Goal: Information Seeking & Learning: Compare options

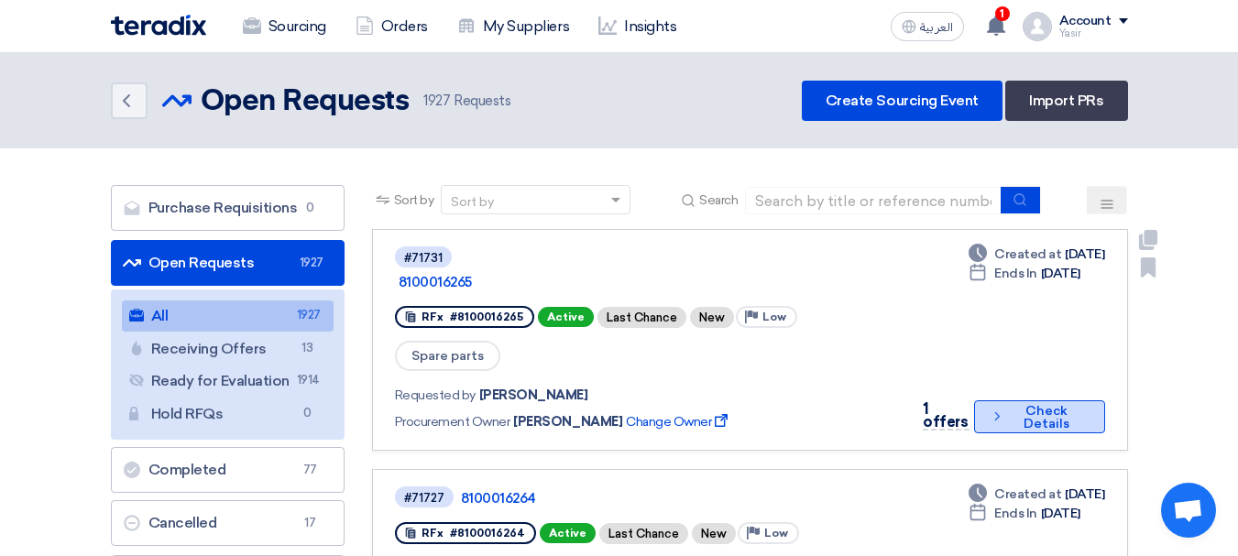
click at [1013, 401] on button "Check details Check Details" at bounding box center [1039, 417] width 131 height 33
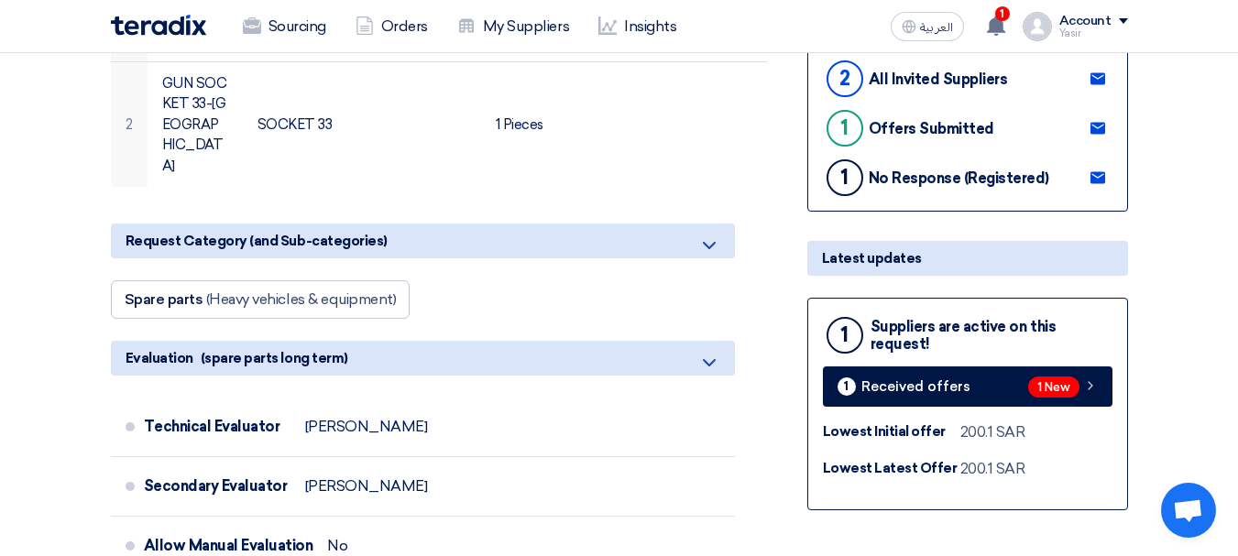
scroll to position [550, 0]
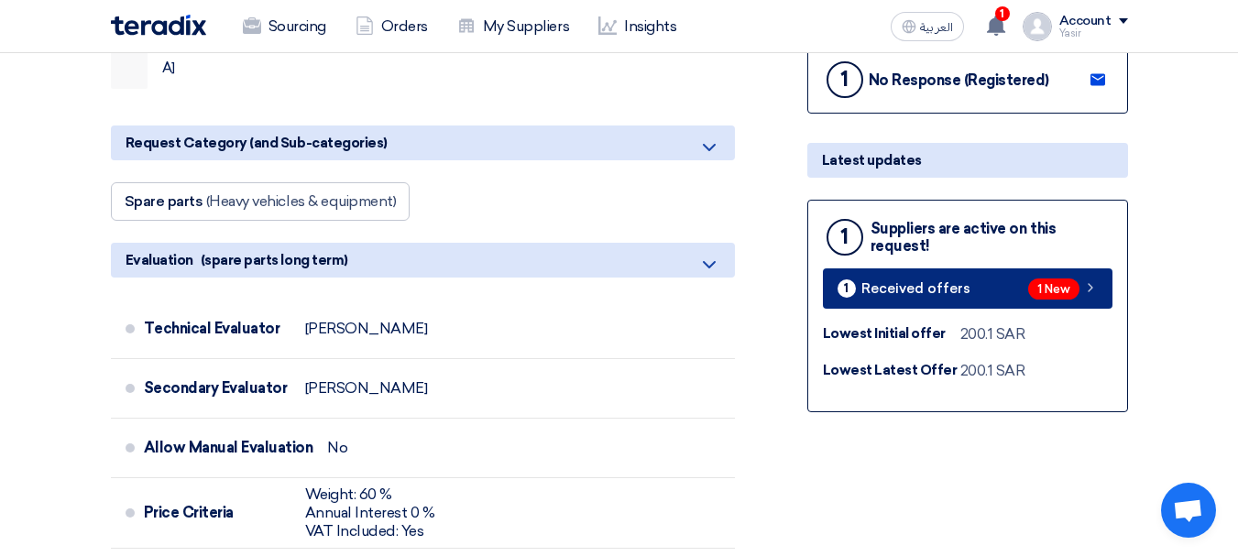
click at [935, 293] on span "Received offers" at bounding box center [916, 289] width 109 height 14
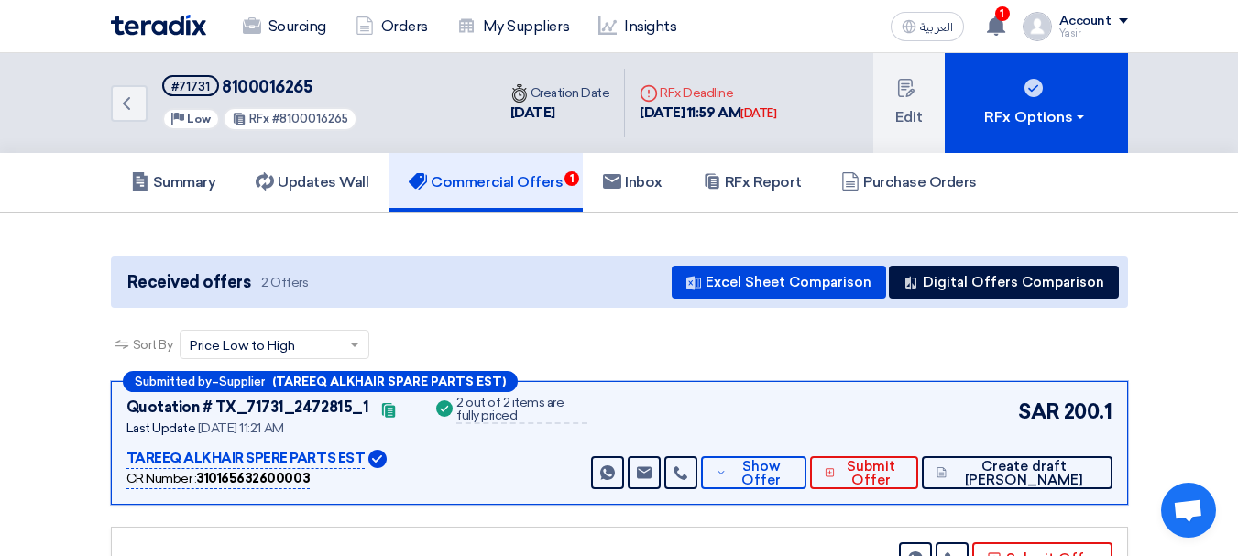
scroll to position [275, 0]
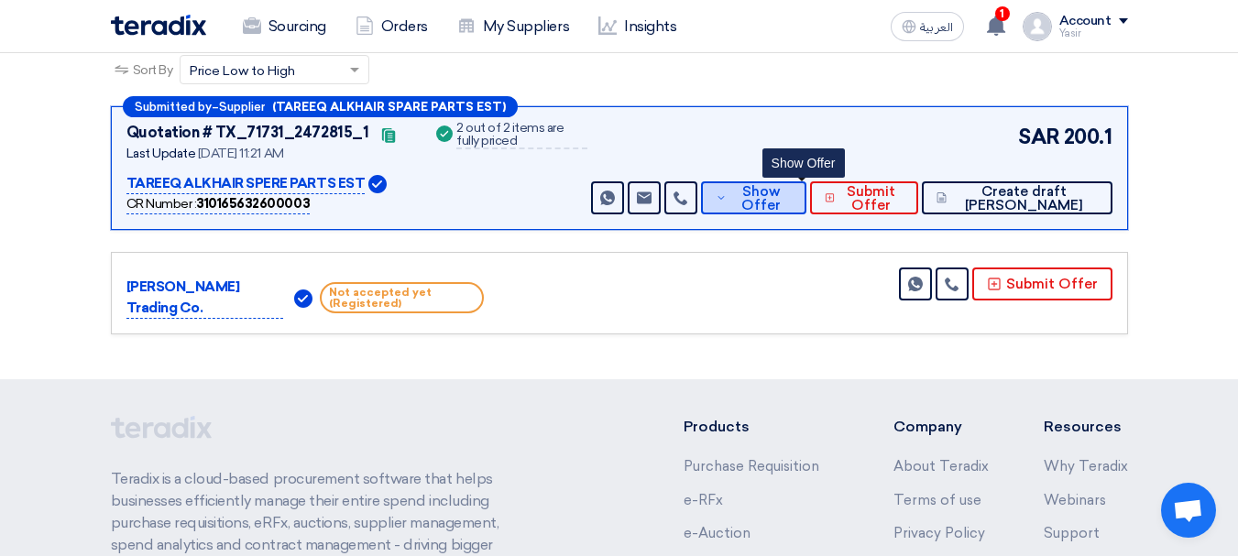
click at [792, 194] on span "Show Offer" at bounding box center [761, 198] width 60 height 27
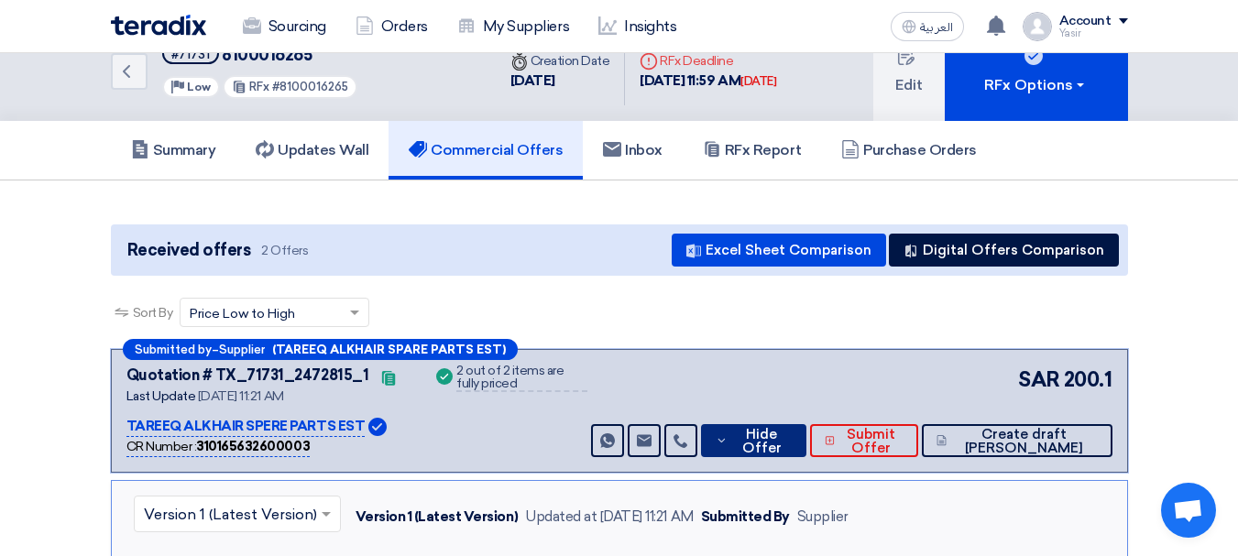
scroll to position [0, 0]
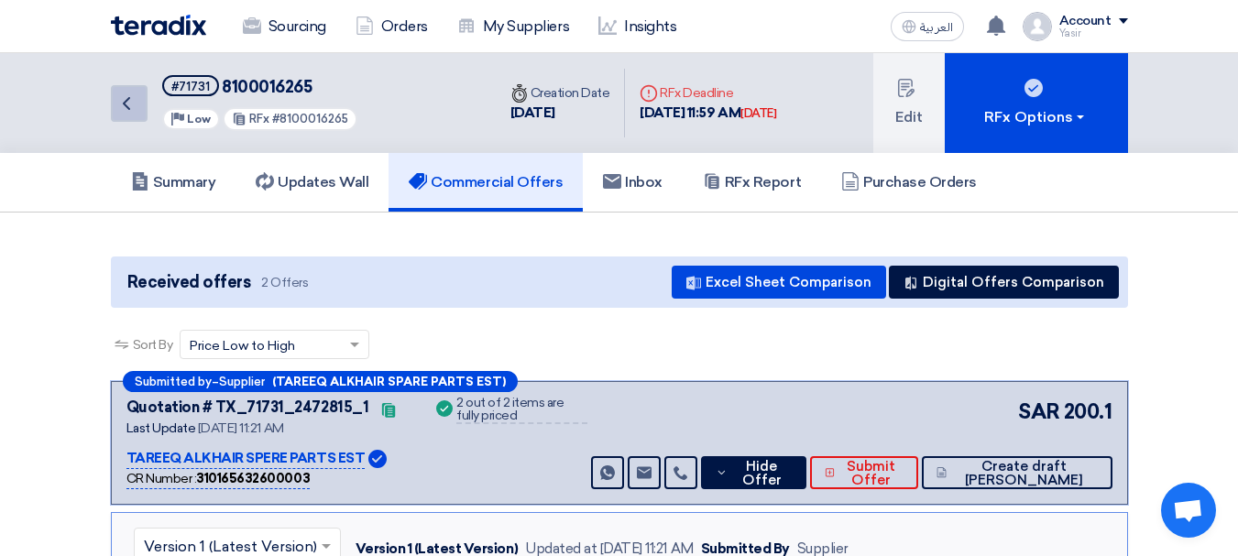
click at [120, 116] on link "Back" at bounding box center [129, 103] width 37 height 37
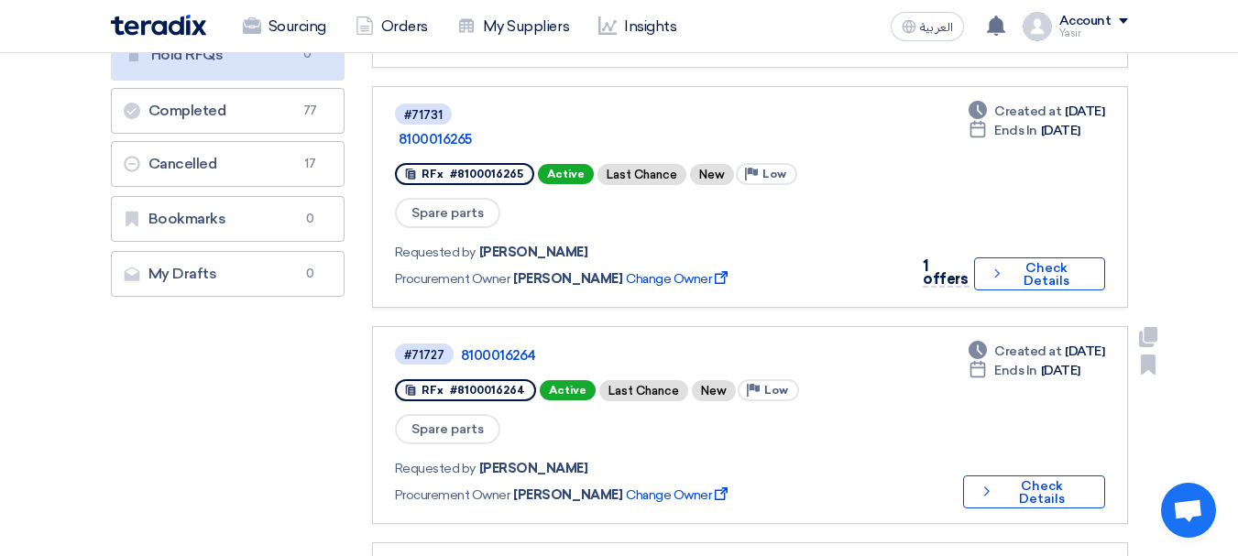
scroll to position [367, 0]
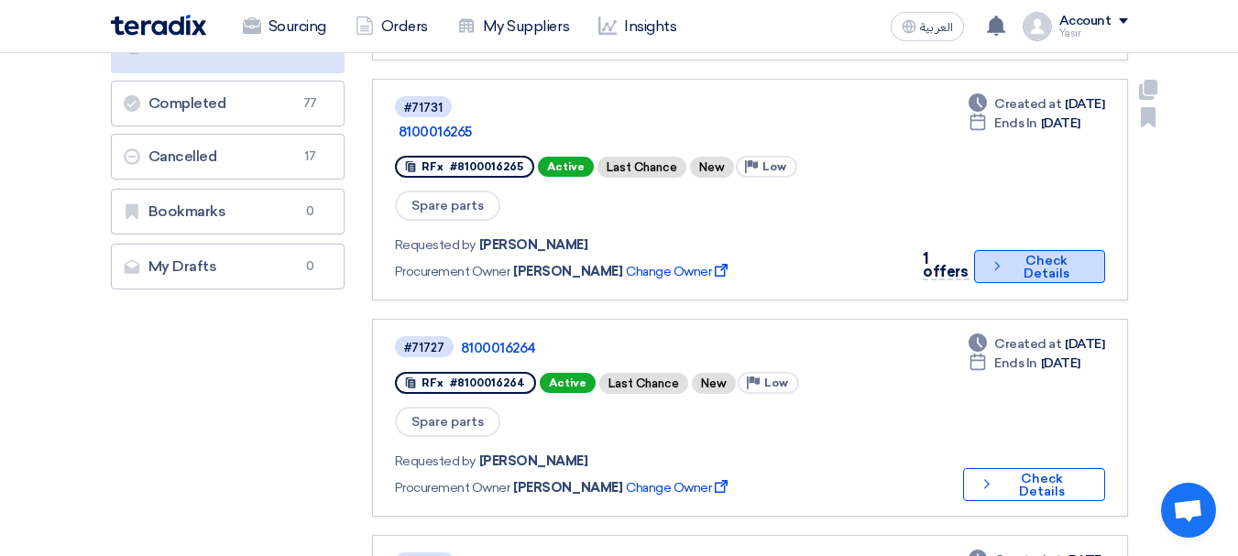
click at [1020, 250] on button "Check details Check Details" at bounding box center [1039, 266] width 131 height 33
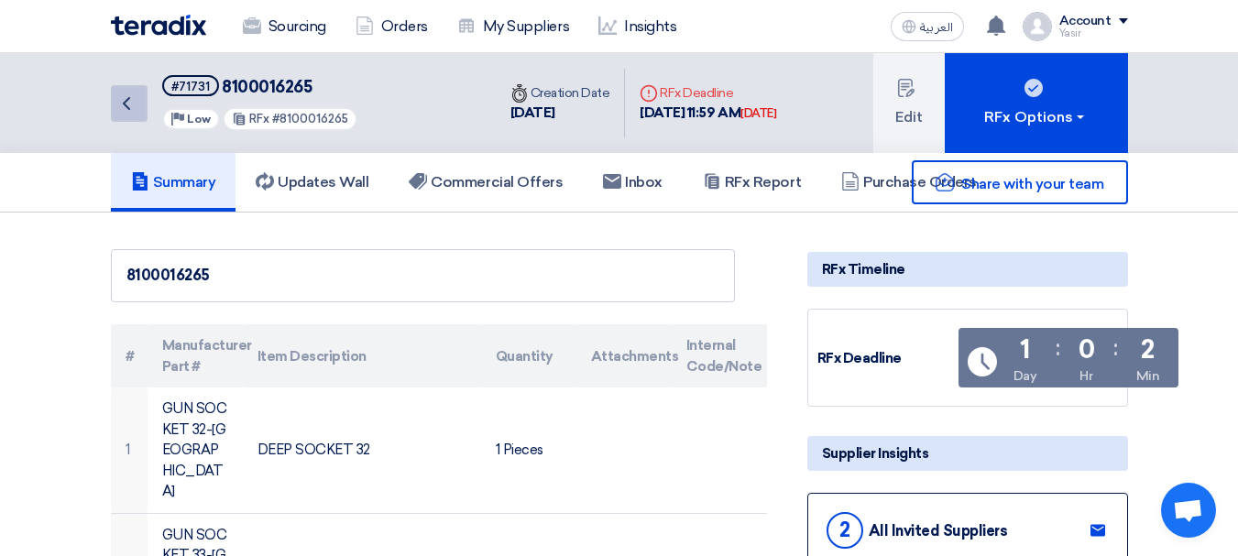
click at [119, 96] on icon "Back" at bounding box center [126, 104] width 22 height 22
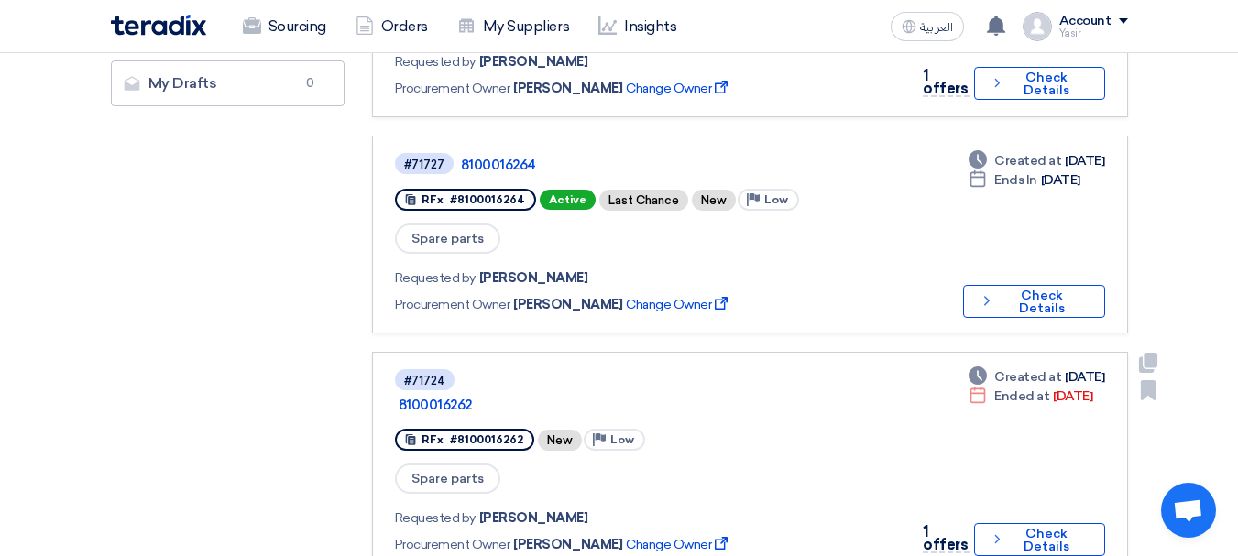
scroll to position [458, 0]
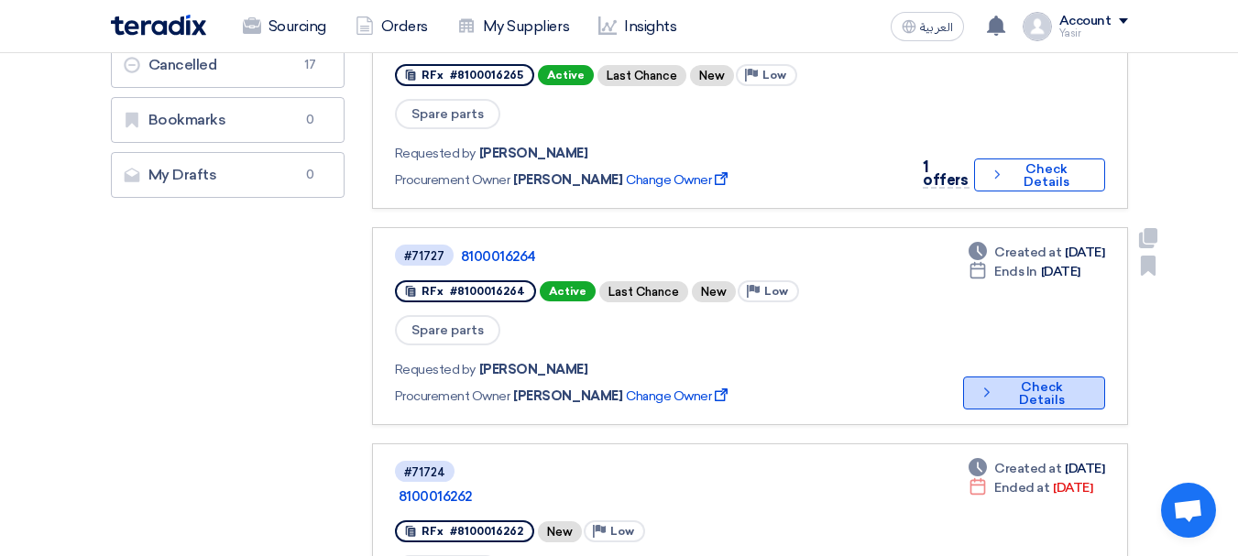
click at [1059, 377] on button "Check details Check Details" at bounding box center [1034, 393] width 142 height 33
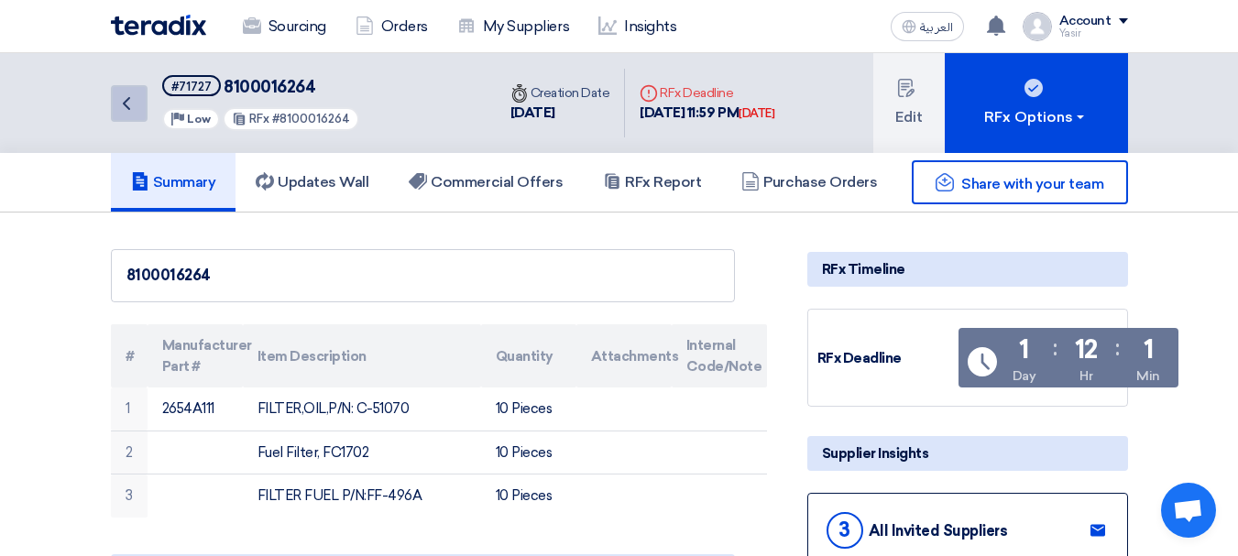
click at [116, 111] on icon "Back" at bounding box center [126, 104] width 22 height 22
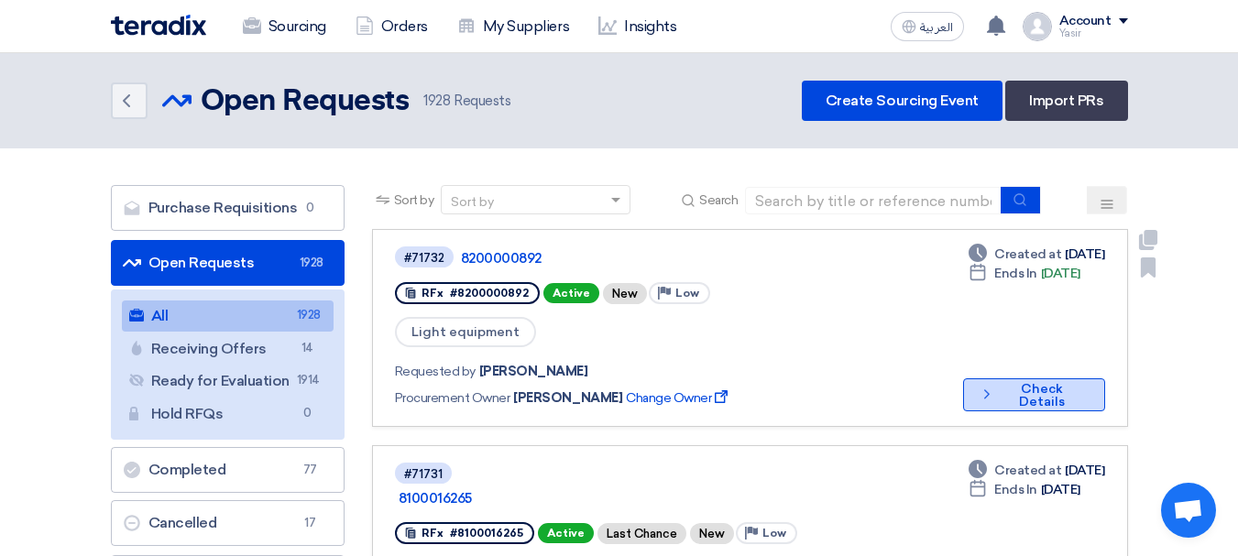
click at [1026, 379] on button "Check details Check Details" at bounding box center [1034, 395] width 142 height 33
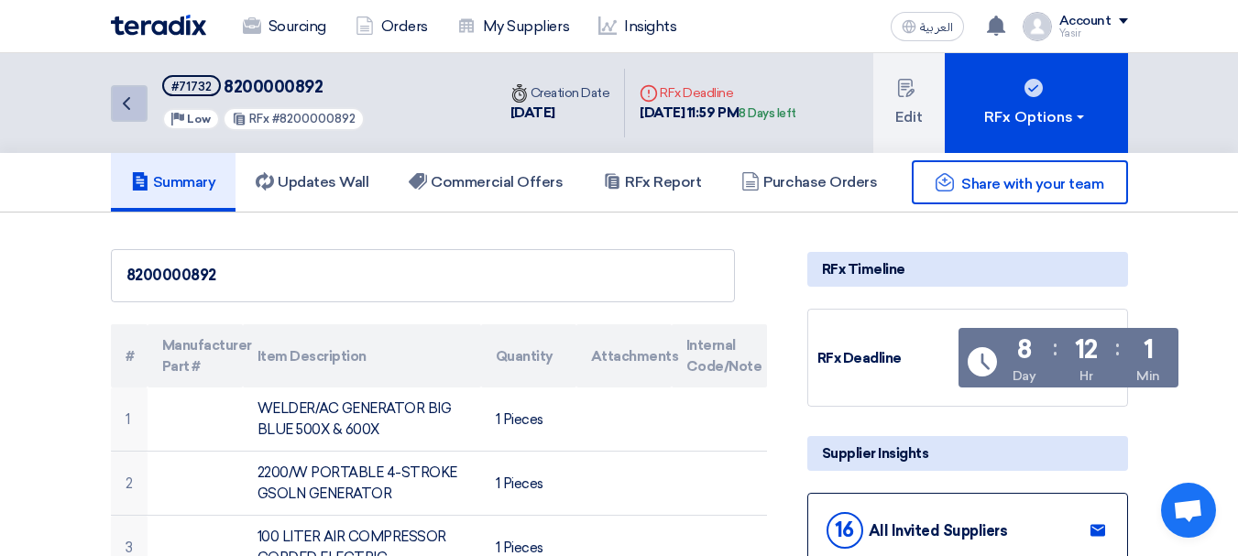
click at [144, 105] on link "Back" at bounding box center [129, 103] width 37 height 37
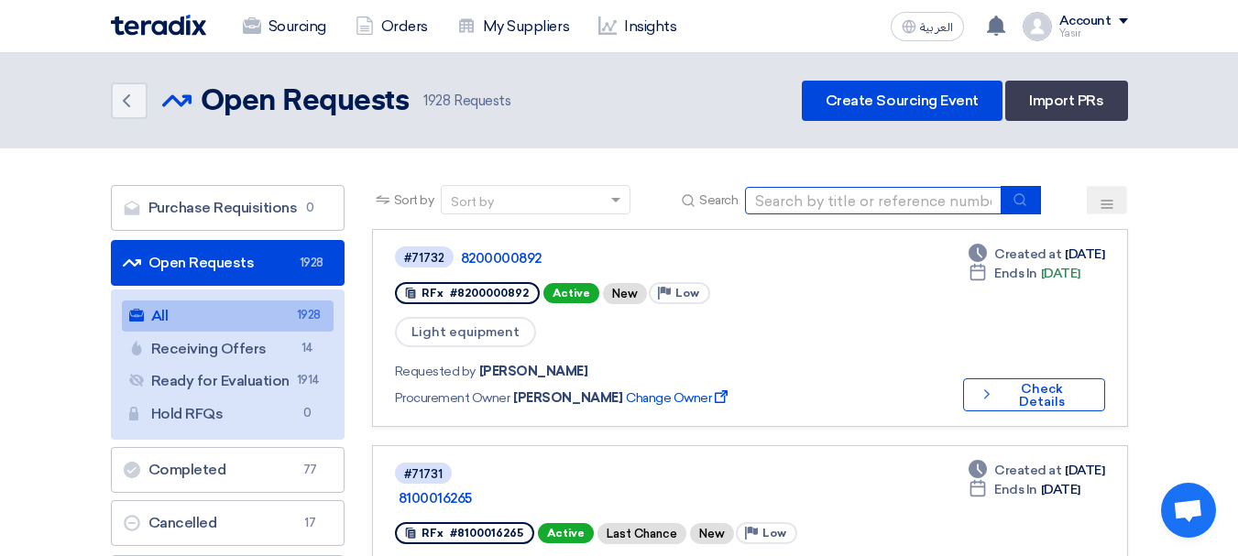
click at [862, 191] on input at bounding box center [873, 200] width 257 height 27
type input "16259"
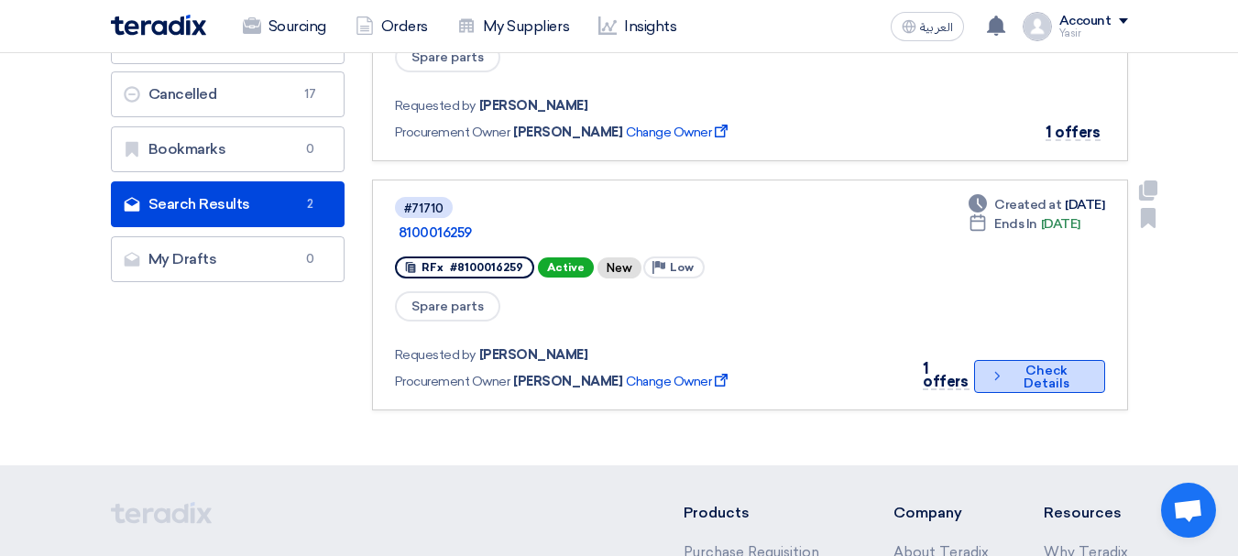
click at [1038, 360] on button "Check details Check Details" at bounding box center [1039, 376] width 131 height 33
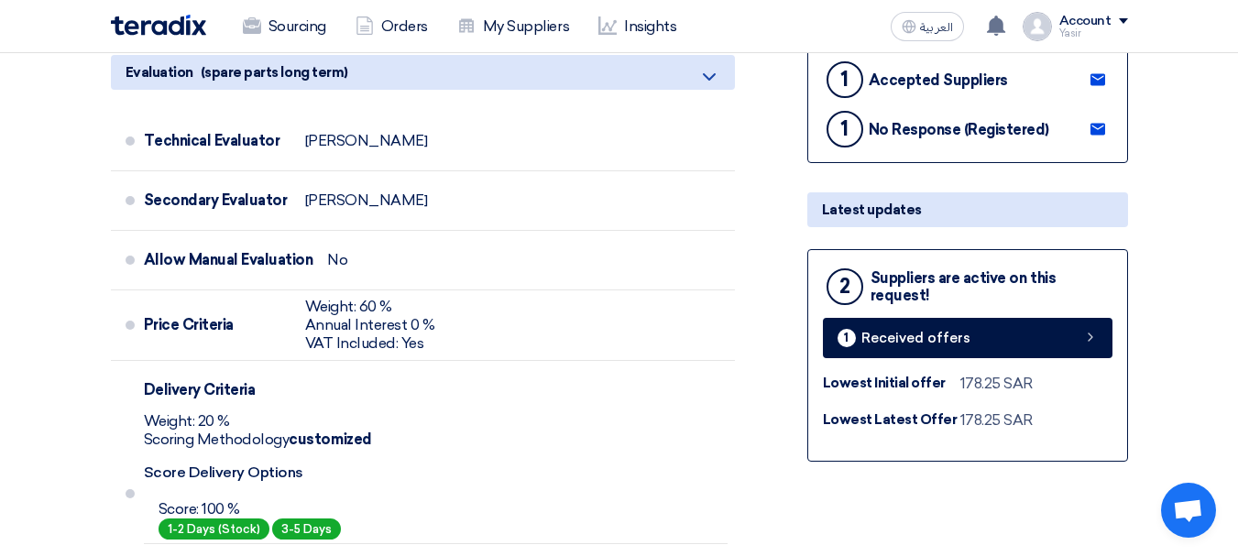
click at [990, 367] on div "2 Suppliers are active on this request! 1 Received offers Lowest Initial offer …" at bounding box center [967, 355] width 321 height 213
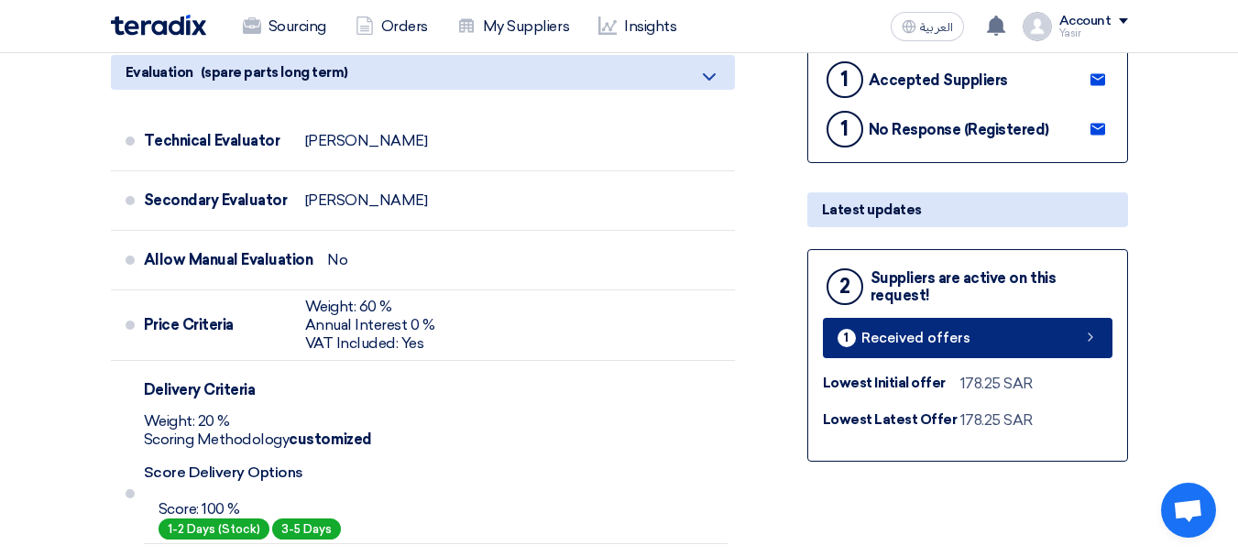
click at [993, 357] on link "1 Received offers" at bounding box center [968, 338] width 290 height 40
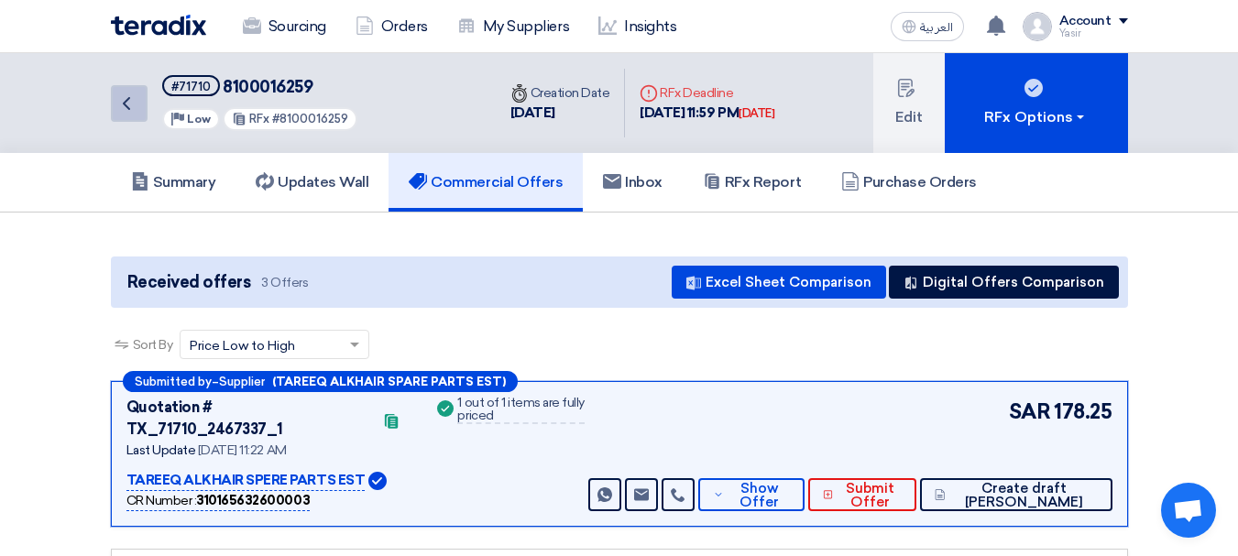
click at [136, 104] on icon "Back" at bounding box center [126, 104] width 22 height 22
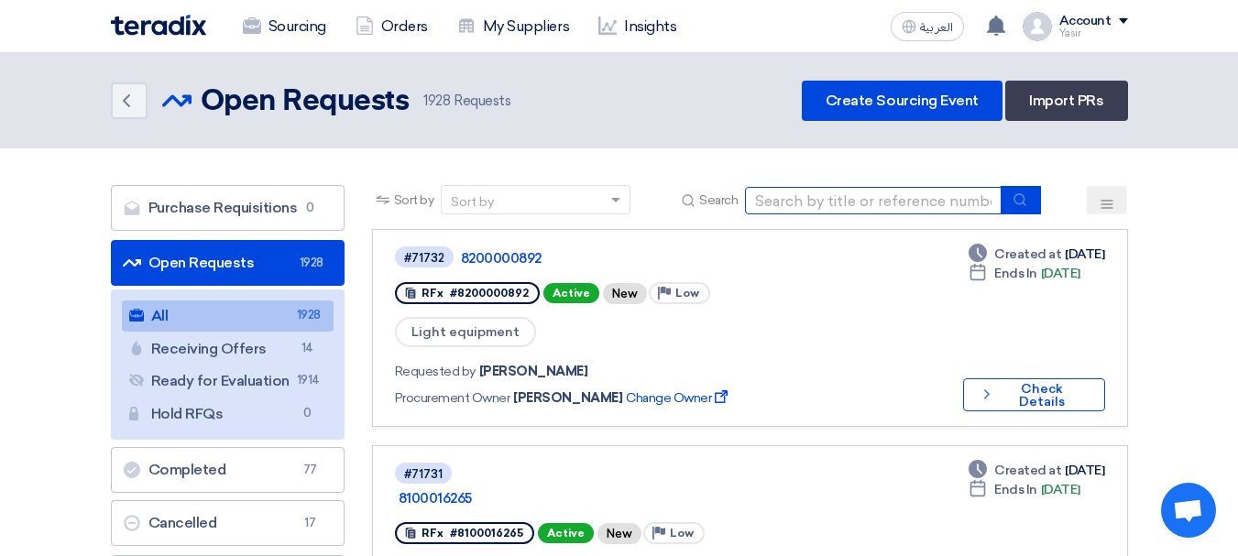
click at [889, 189] on input at bounding box center [873, 200] width 257 height 27
paste input "8100016259"
drag, startPoint x: 868, startPoint y: 191, endPoint x: 756, endPoint y: 206, distance: 112.9
click at [752, 208] on input "8100016259" at bounding box center [873, 200] width 257 height 27
type input "71645"
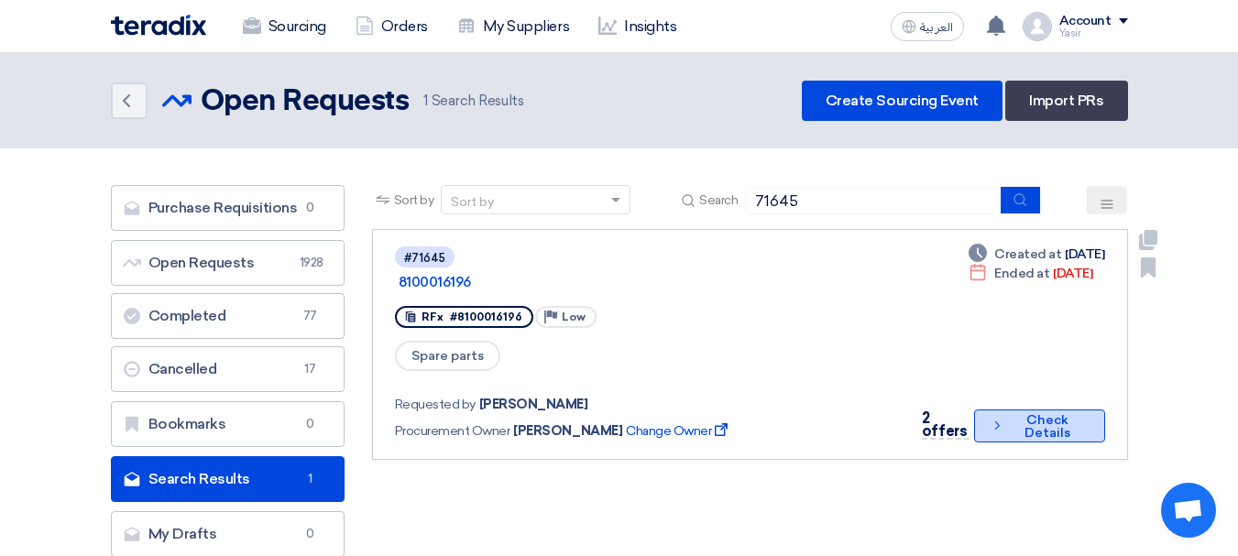
click at [990, 417] on icon "Check details" at bounding box center [997, 425] width 15 height 17
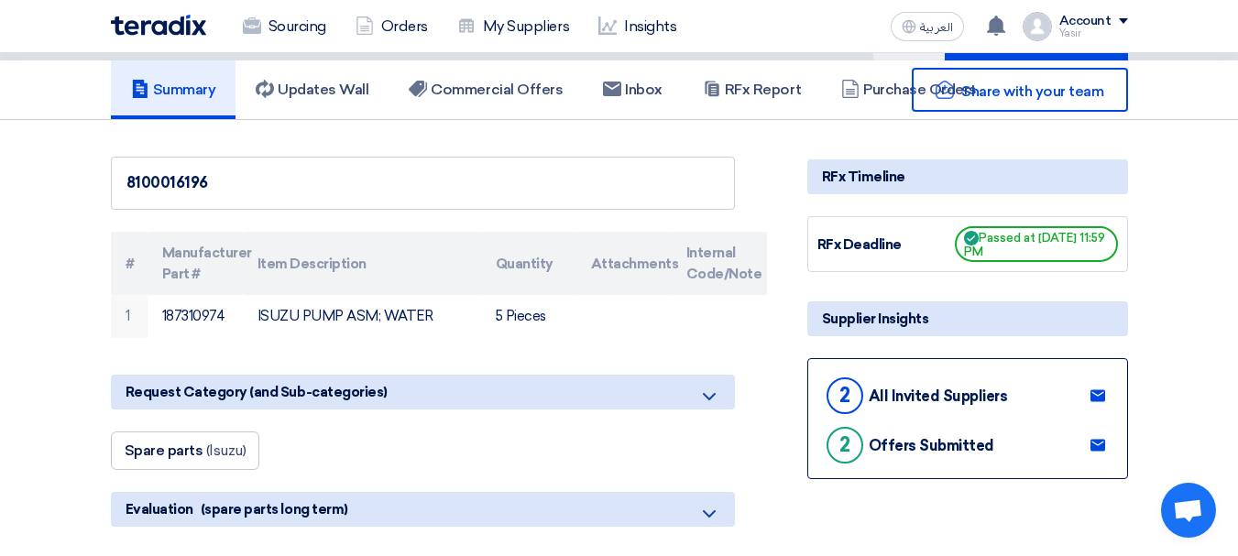
scroll to position [275, 0]
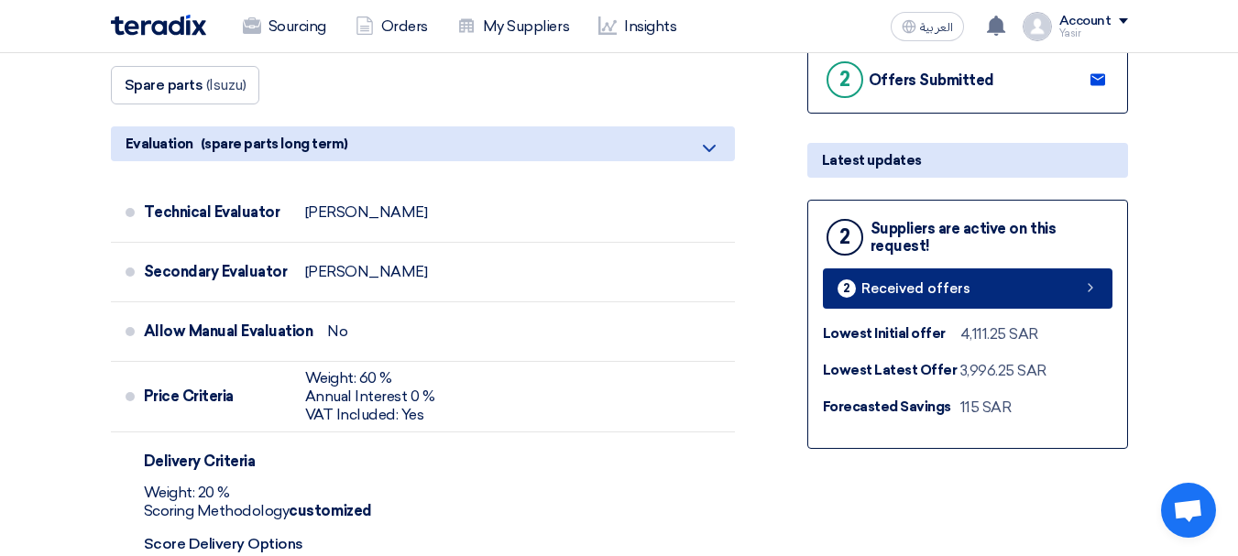
click at [1032, 294] on link "2 Received offers" at bounding box center [968, 289] width 290 height 40
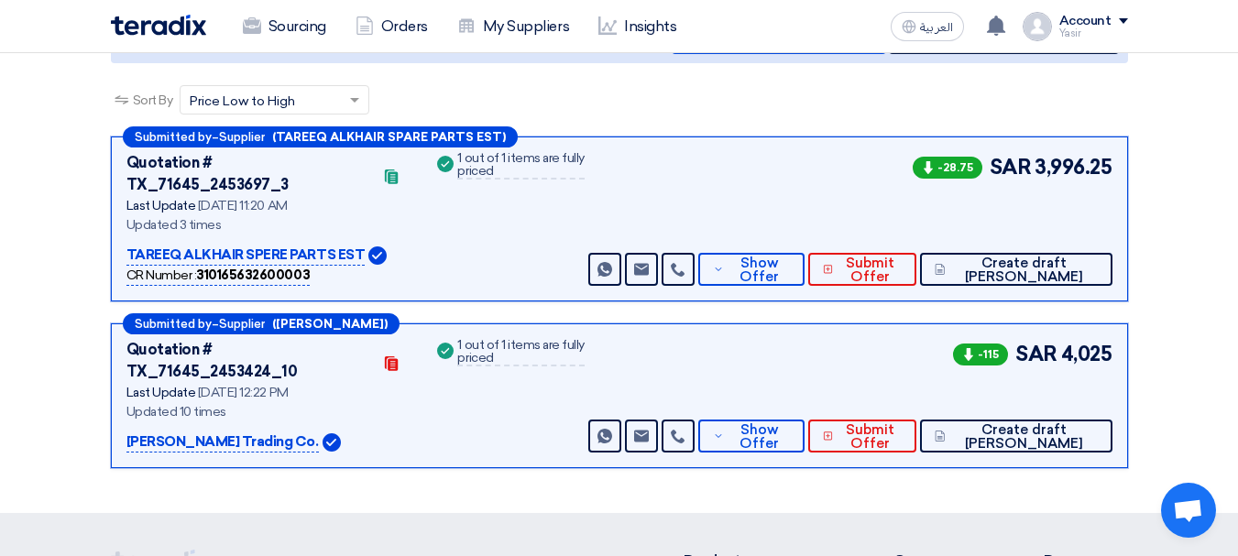
scroll to position [275, 0]
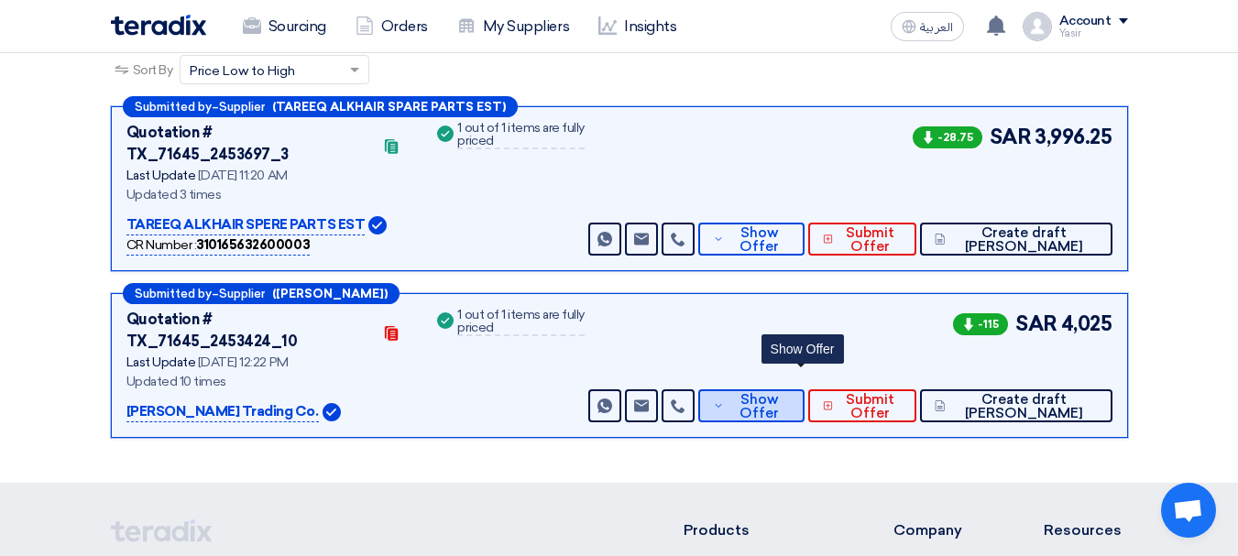
click at [789, 393] on span "Show Offer" at bounding box center [759, 406] width 60 height 27
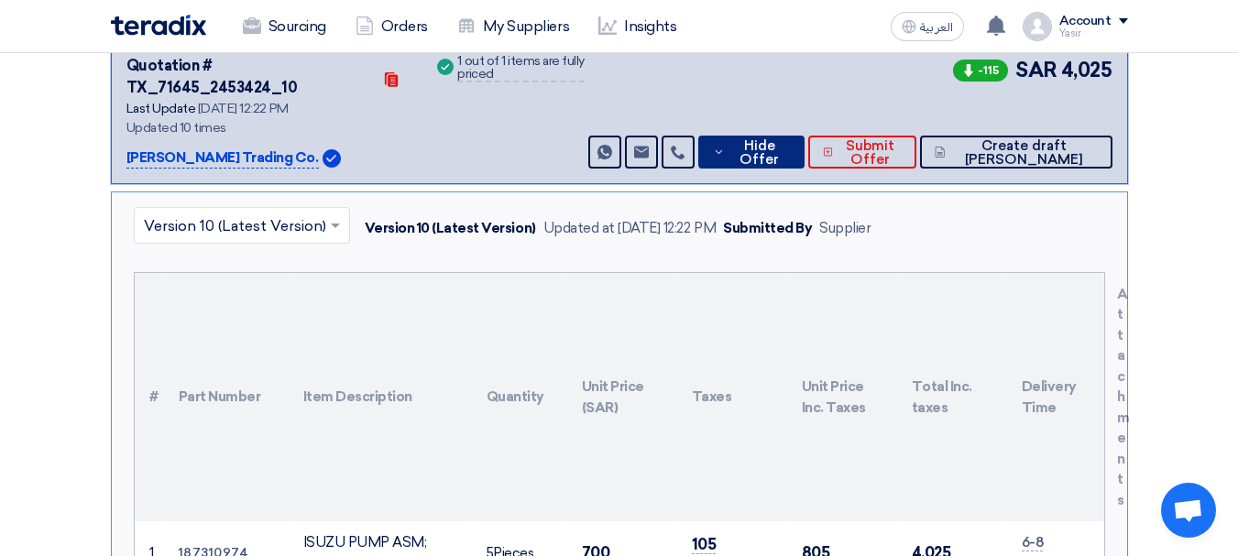
scroll to position [642, 0]
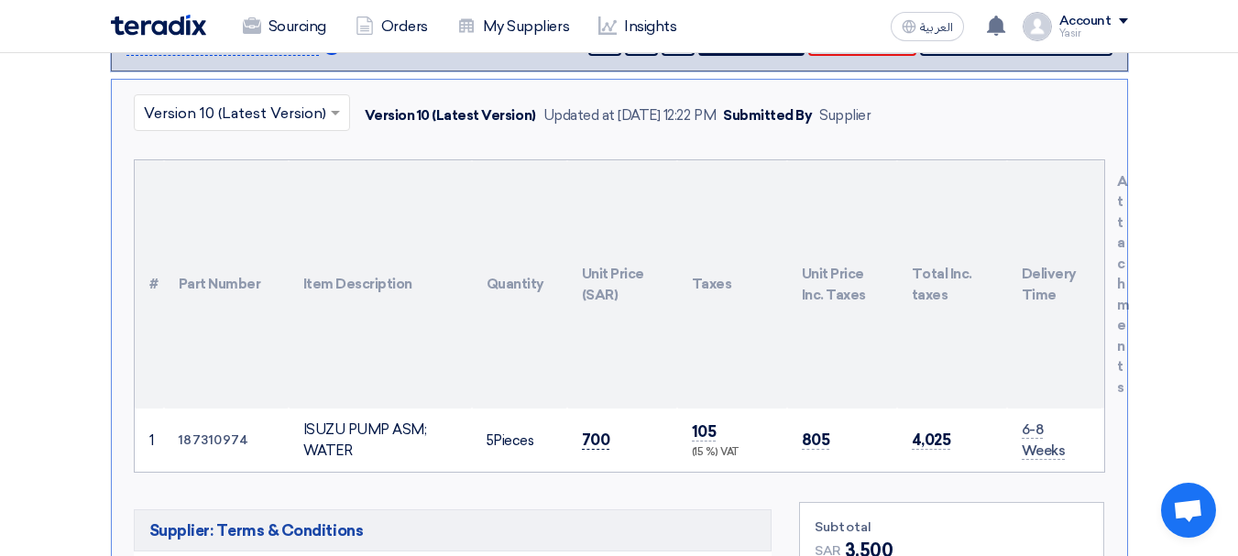
click at [602, 431] on span "700" at bounding box center [596, 440] width 28 height 19
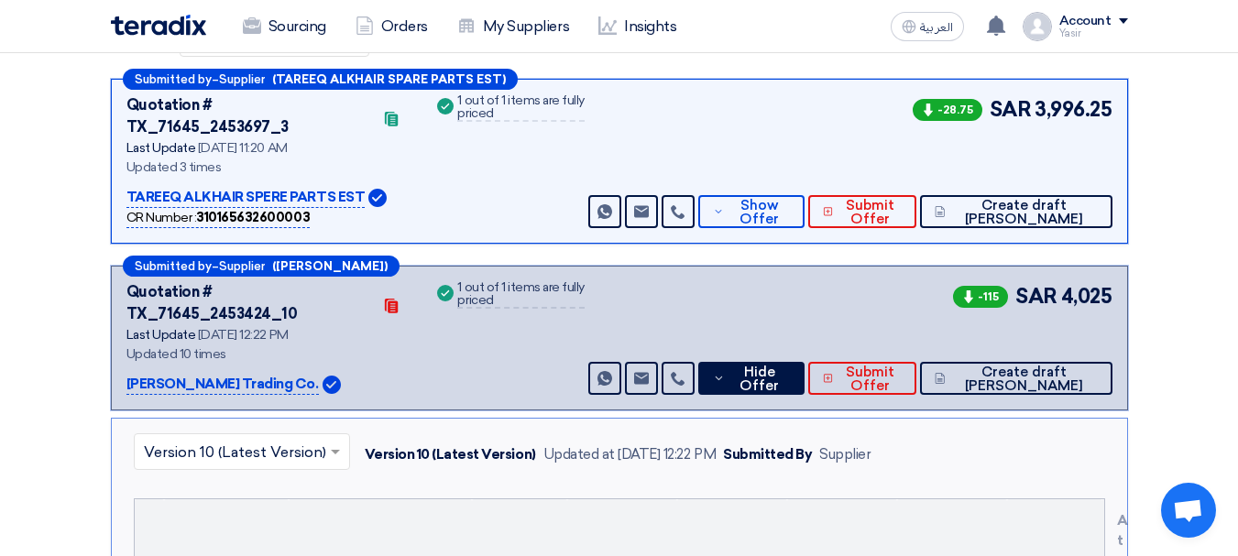
scroll to position [183, 0]
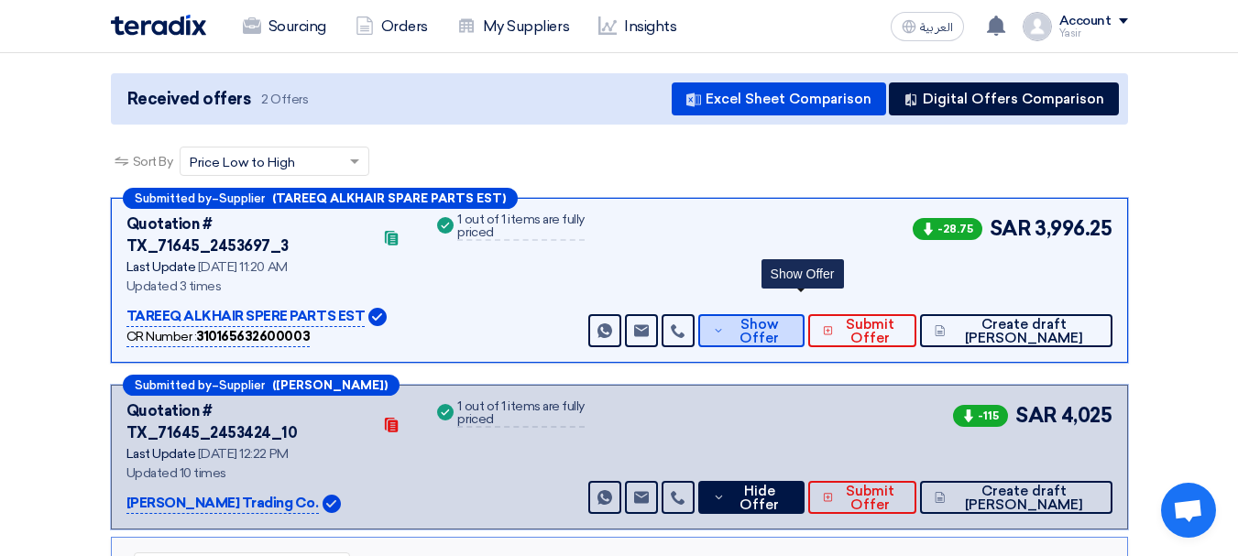
click at [789, 318] on span "Show Offer" at bounding box center [759, 331] width 60 height 27
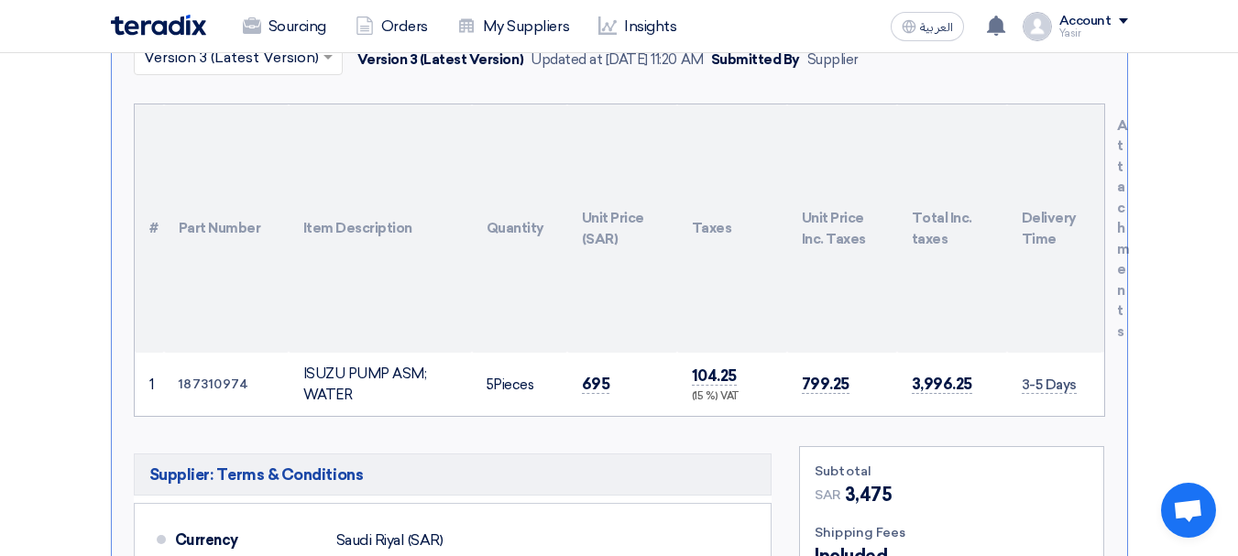
scroll to position [550, 0]
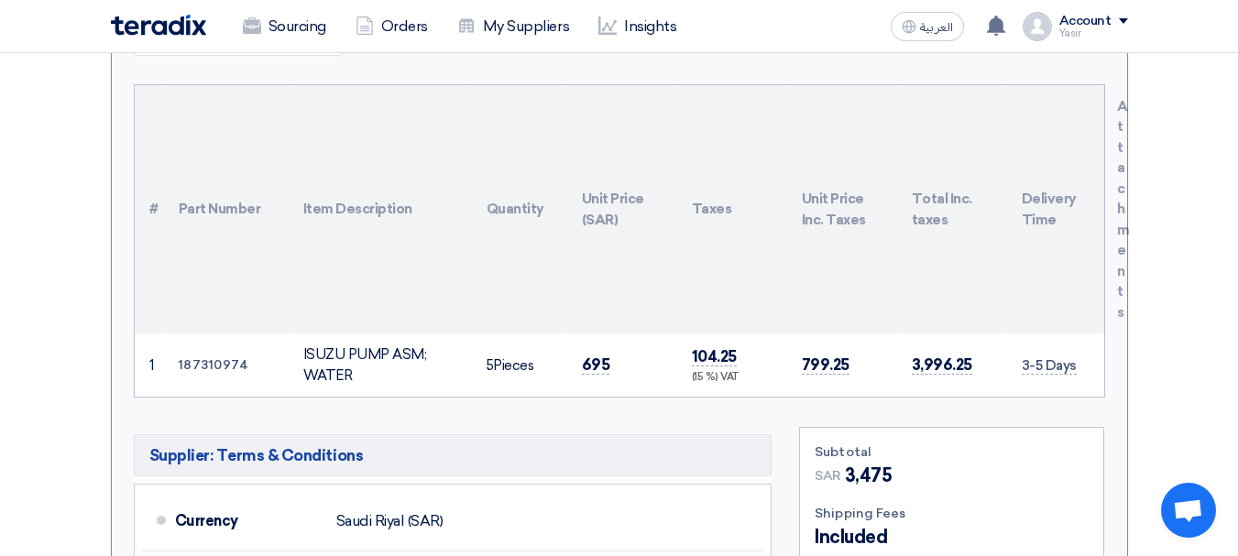
click at [575, 334] on td "695" at bounding box center [622, 365] width 110 height 63
click at [592, 356] on span "695" at bounding box center [596, 365] width 28 height 19
click at [598, 356] on span "695" at bounding box center [596, 365] width 28 height 19
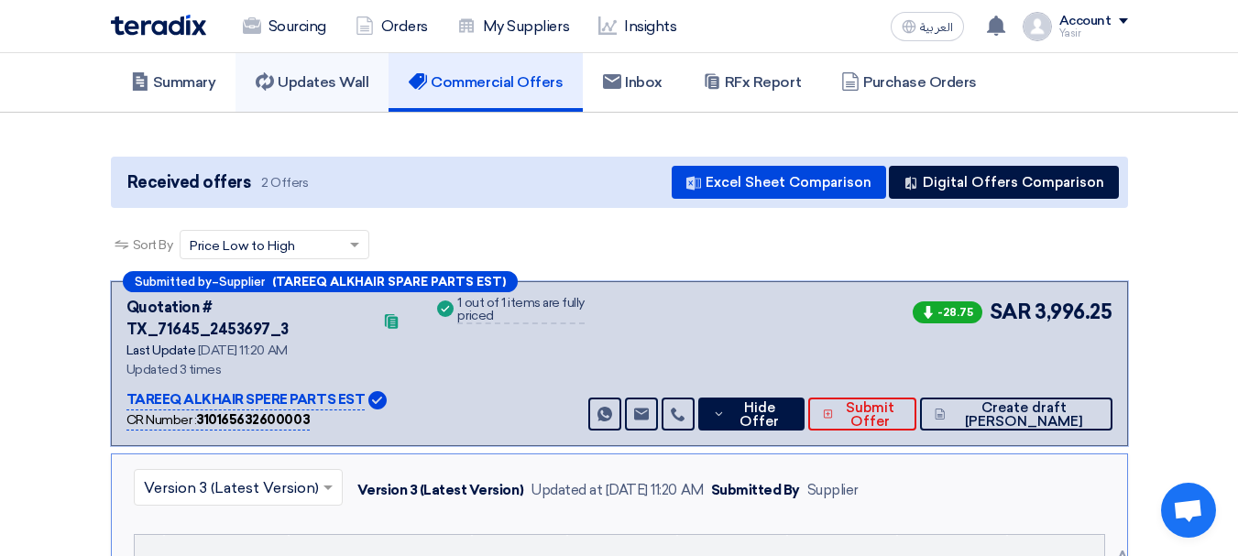
scroll to position [0, 0]
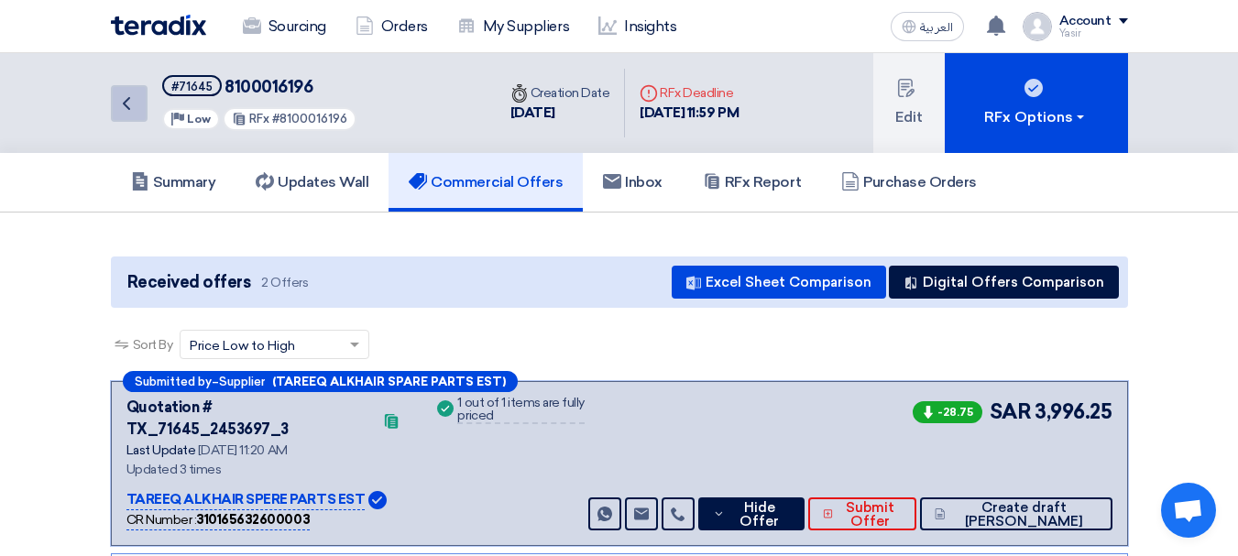
click at [128, 115] on link "Back" at bounding box center [129, 103] width 37 height 37
